Goal: Information Seeking & Learning: Learn about a topic

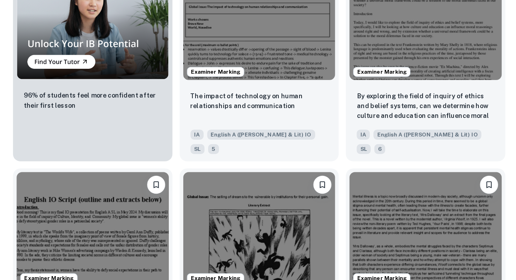
scroll to position [474, 0]
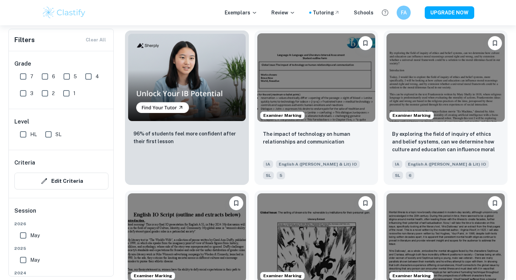
drag, startPoint x: 22, startPoint y: 75, endPoint x: 29, endPoint y: 75, distance: 7.0
click at [22, 75] on input "7" at bounding box center [23, 76] width 14 height 14
checkbox input "true"
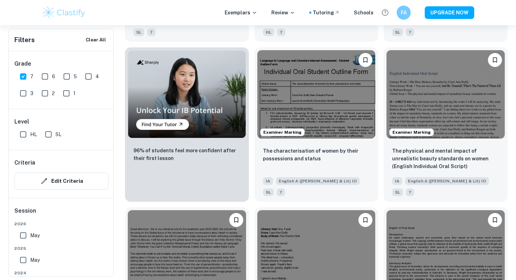
click at [45, 77] on input "6" at bounding box center [45, 76] width 14 height 14
checkbox input "true"
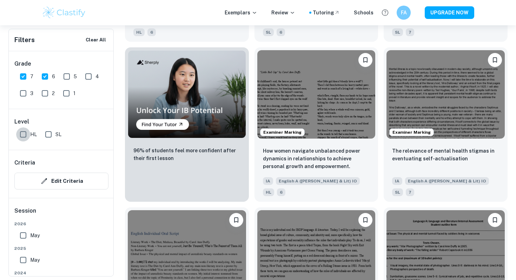
click at [23, 134] on input "HL" at bounding box center [23, 134] width 14 height 14
checkbox input "true"
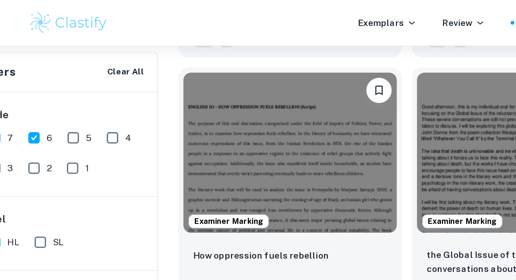
scroll to position [321, 0]
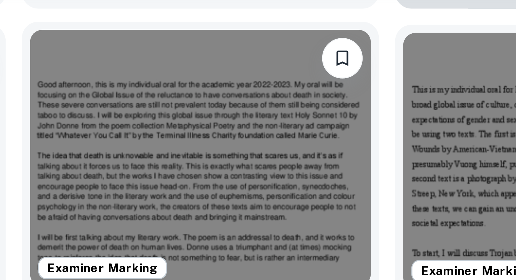
click at [323, 63] on img at bounding box center [316, 86] width 118 height 88
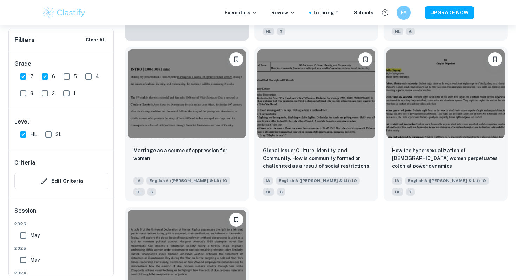
scroll to position [635, 0]
